Goal: Task Accomplishment & Management: Manage account settings

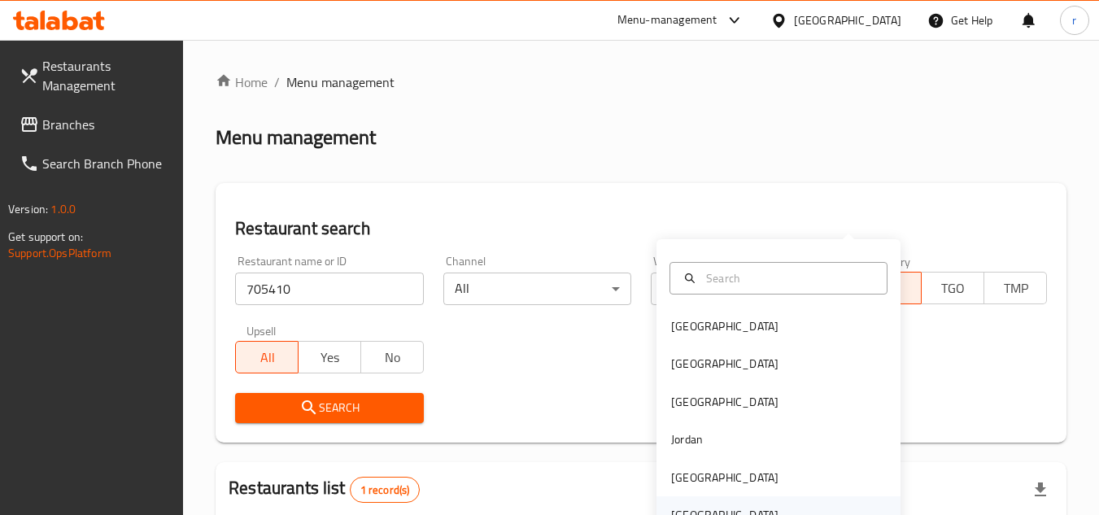
scroll to position [197, 0]
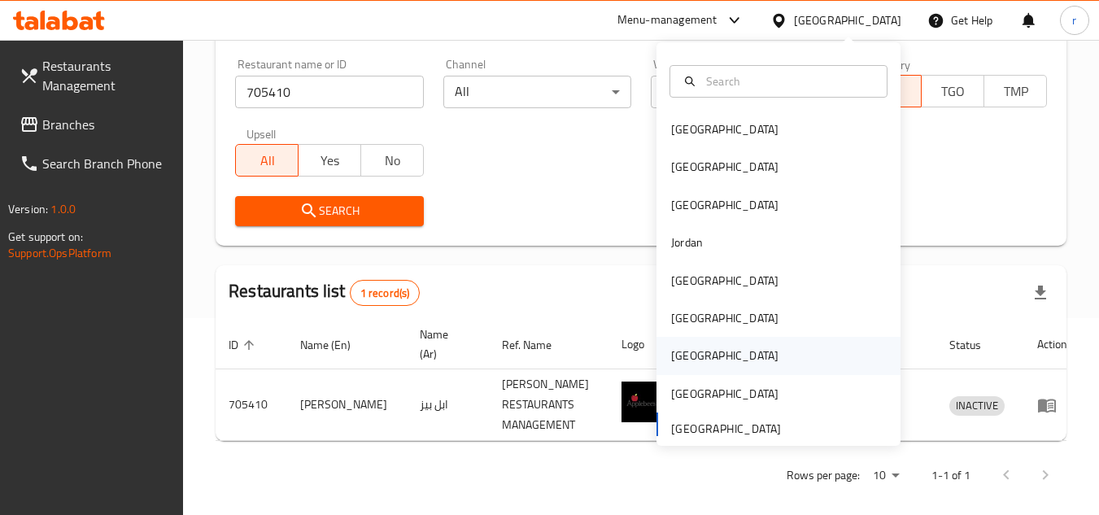
click at [681, 353] on div "[GEOGRAPHIC_DATA]" at bounding box center [724, 355] width 107 height 18
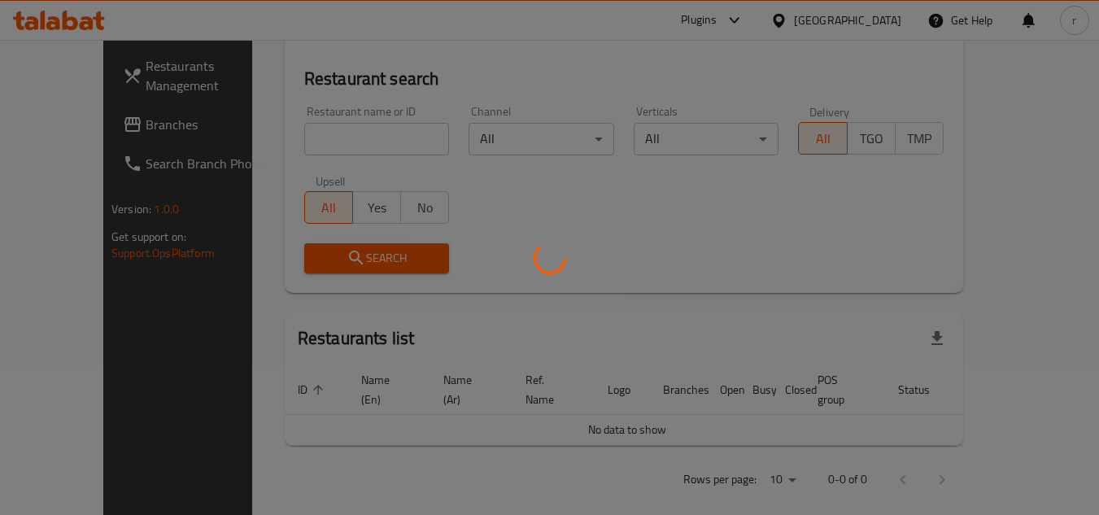
scroll to position [197, 0]
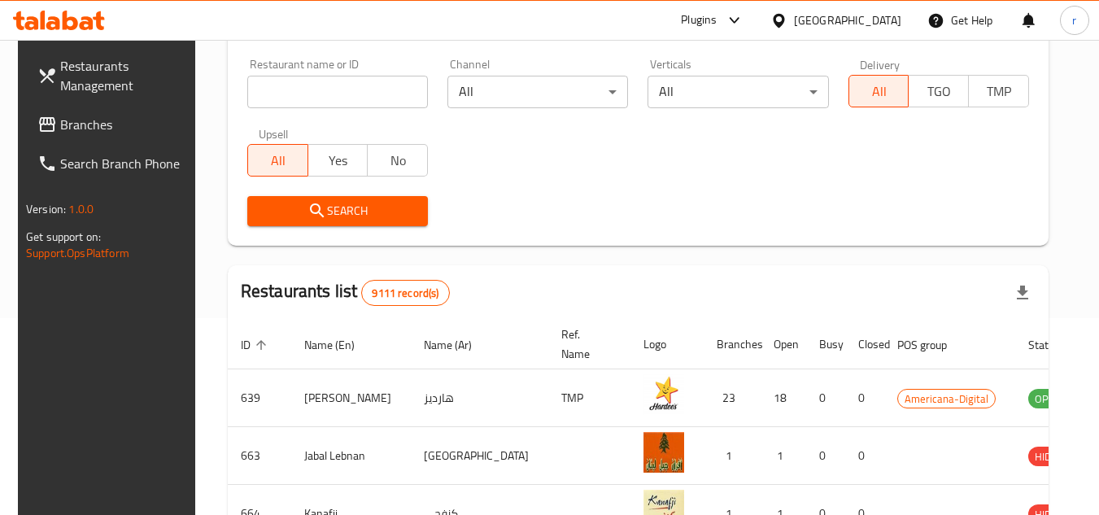
click at [87, 129] on span "Branches" at bounding box center [124, 125] width 128 height 20
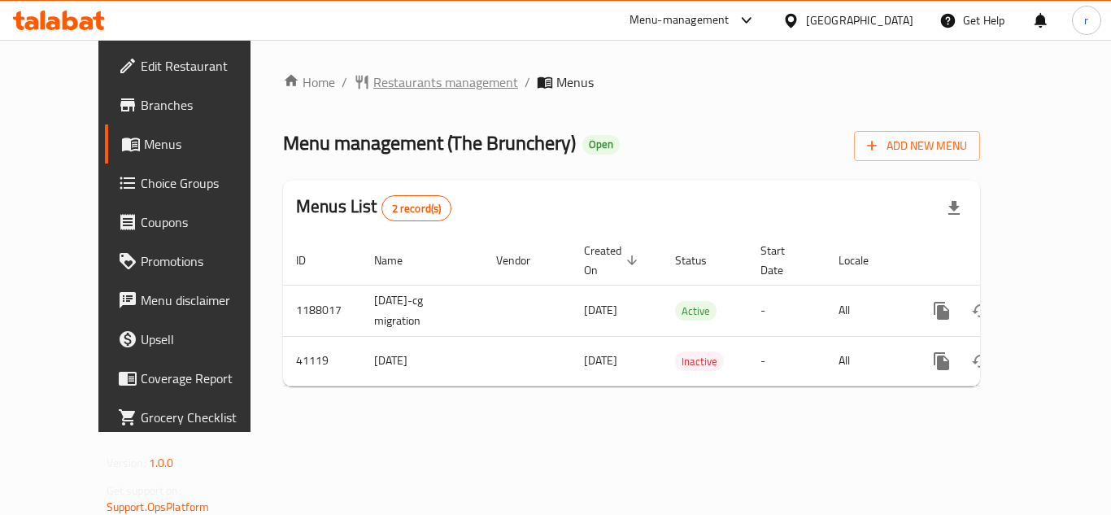
click at [384, 85] on span "Restaurants management" at bounding box center [445, 82] width 145 height 20
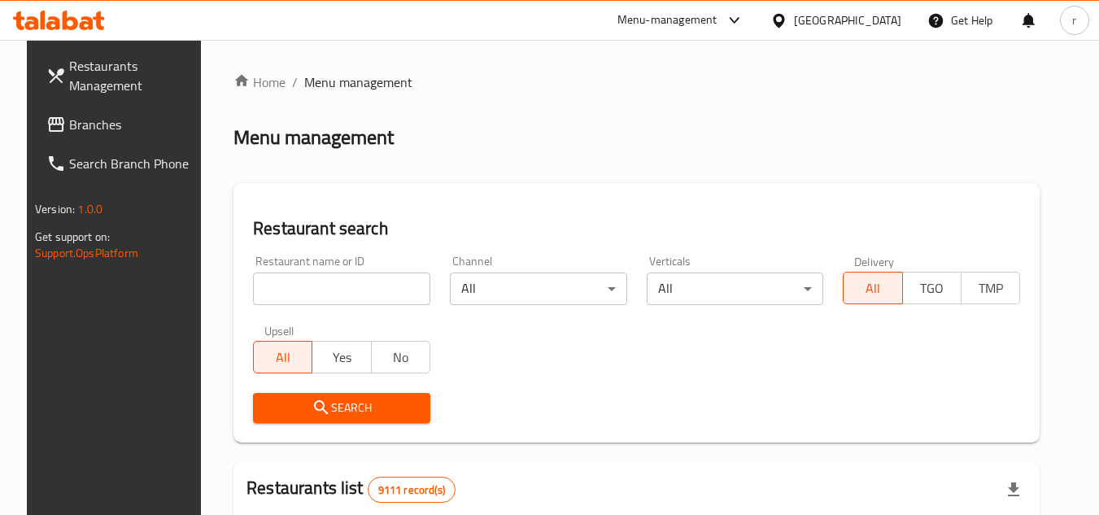
click at [311, 301] on div at bounding box center [549, 257] width 1099 height 515
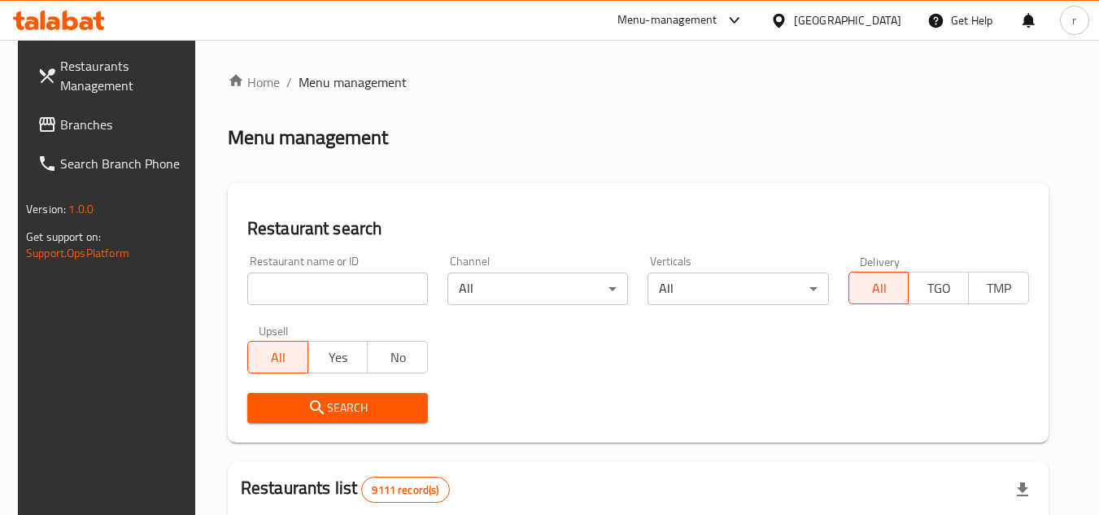
click at [313, 294] on input "search" at bounding box center [337, 288] width 181 height 33
paste input "21369"
type input "21369"
click at [279, 413] on span "Search" at bounding box center [337, 408] width 154 height 20
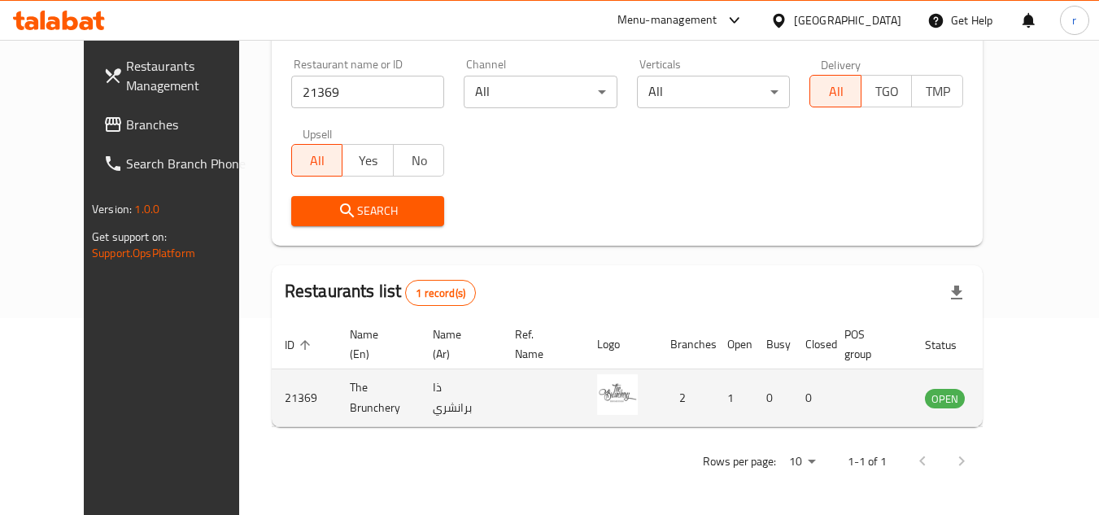
scroll to position [158, 0]
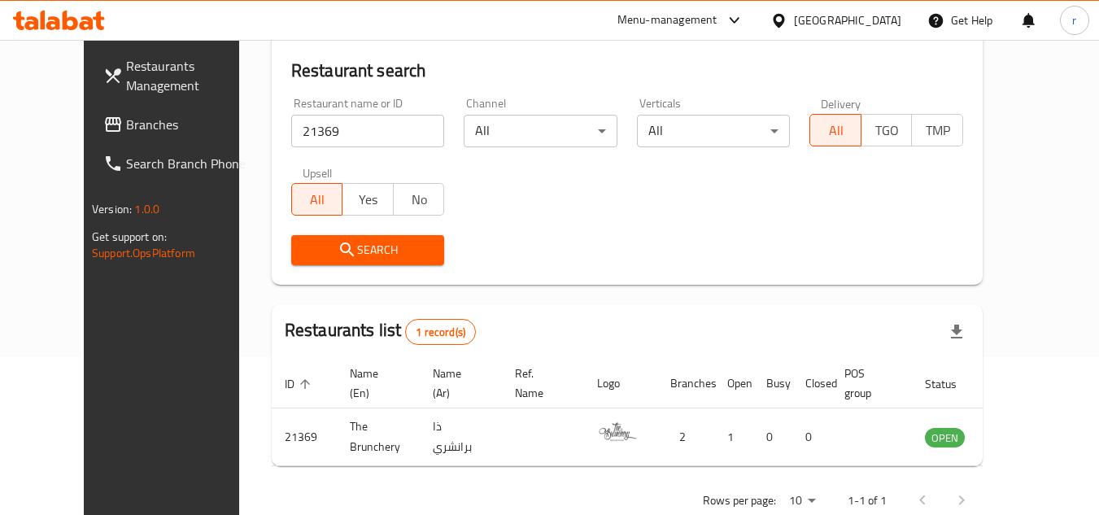
click at [784, 19] on icon at bounding box center [777, 20] width 11 height 14
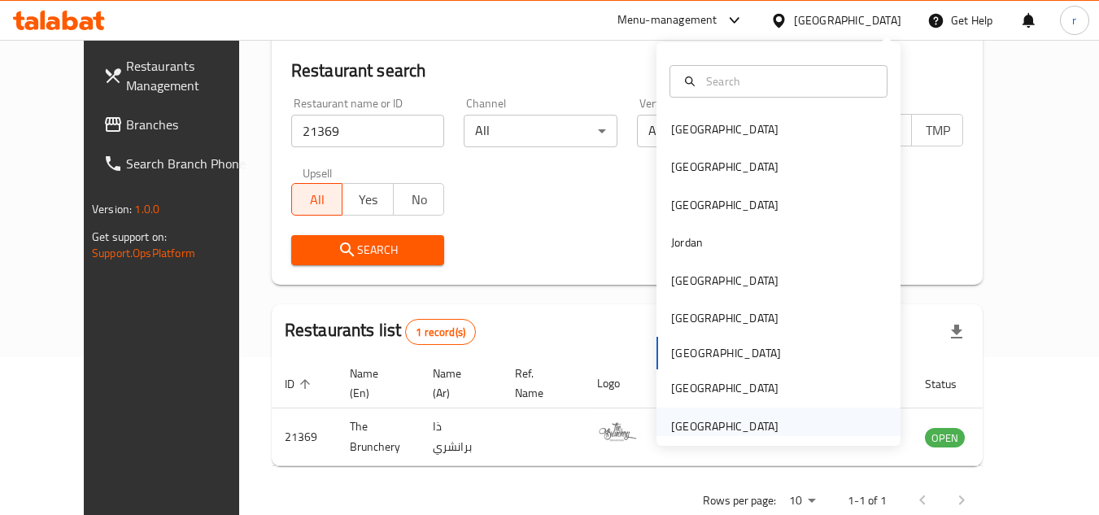
click at [716, 433] on div "[GEOGRAPHIC_DATA]" at bounding box center [724, 426] width 107 height 18
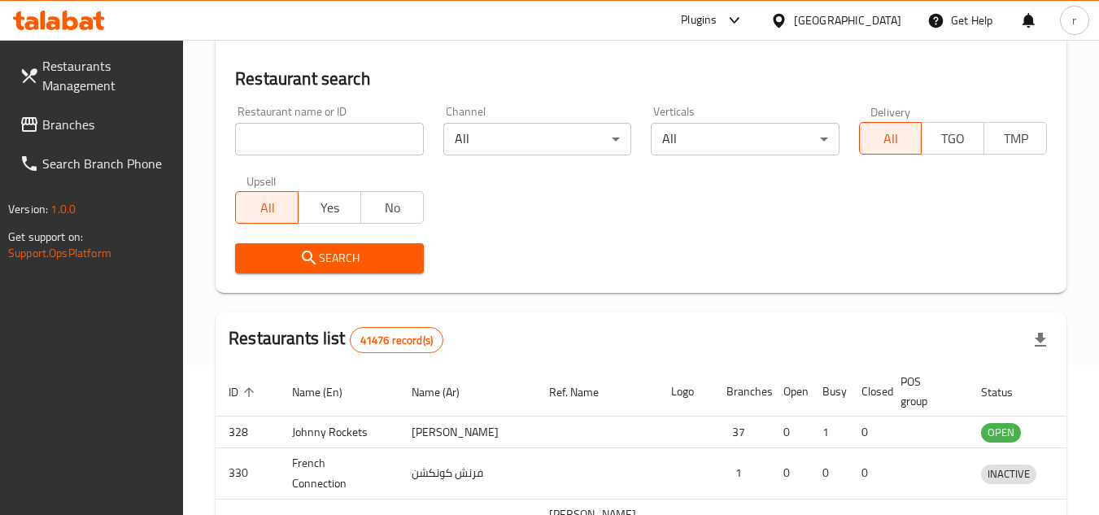
scroll to position [158, 0]
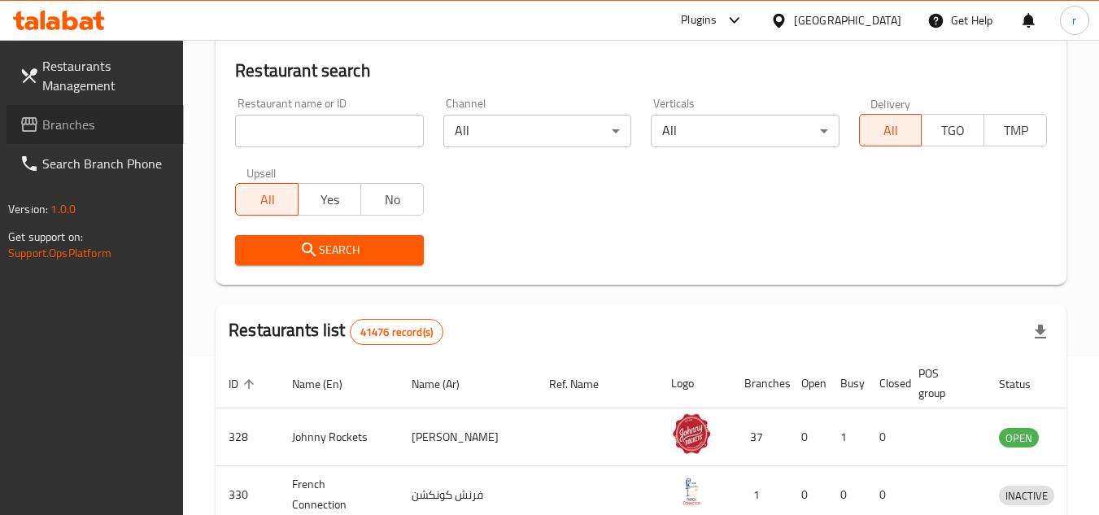
click at [85, 115] on span "Branches" at bounding box center [106, 125] width 128 height 20
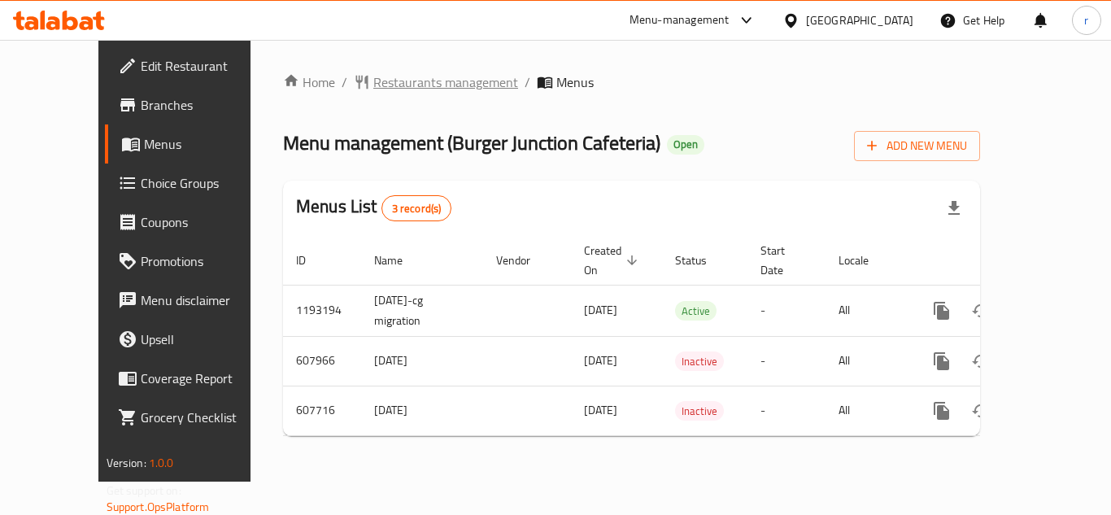
click at [381, 80] on span "Restaurants management" at bounding box center [445, 82] width 145 height 20
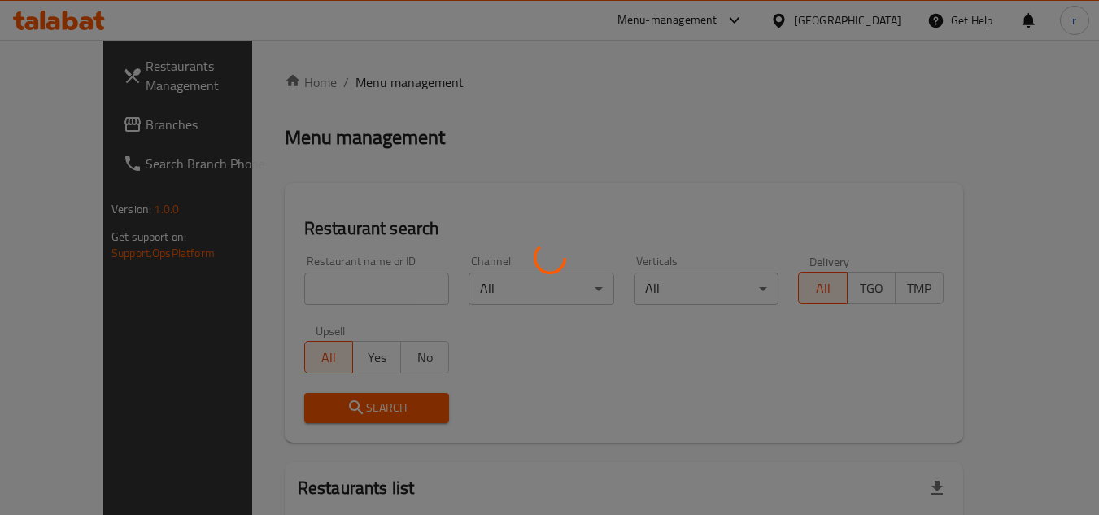
click at [320, 287] on div at bounding box center [549, 257] width 1099 height 515
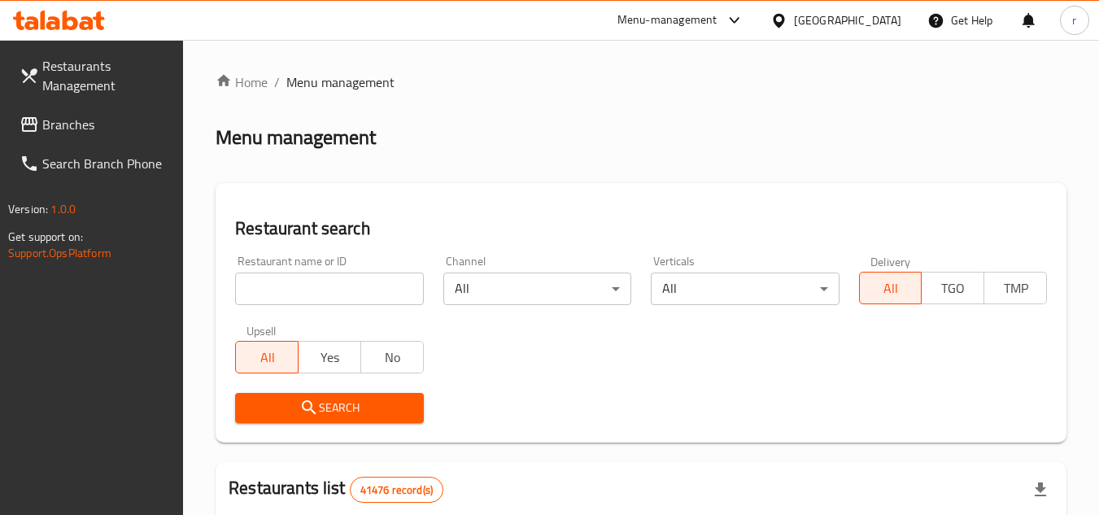
click at [320, 287] on input "search" at bounding box center [329, 288] width 188 height 33
paste input "14034"
type input "14034"
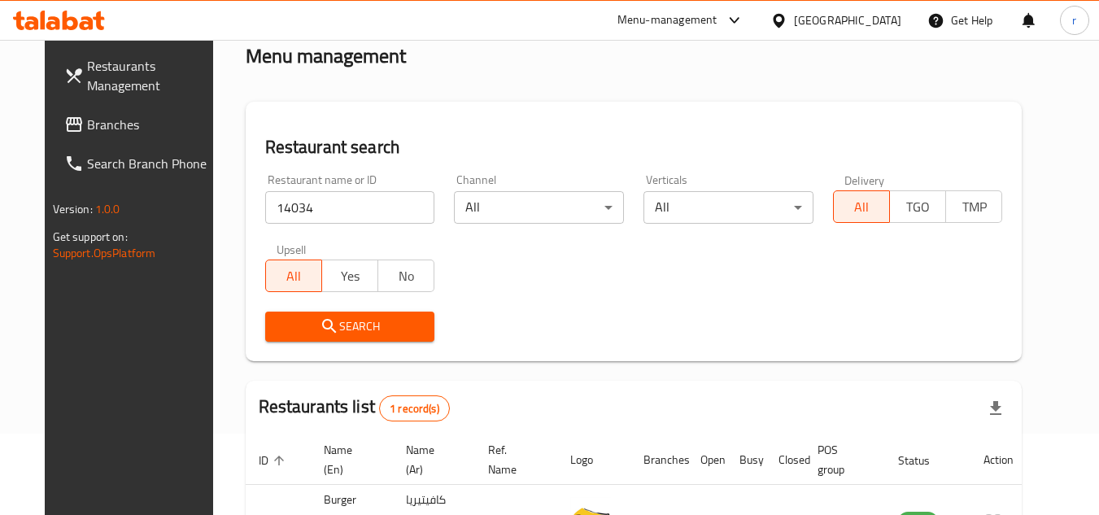
scroll to position [197, 0]
